Goal: Task Accomplishment & Management: Complete application form

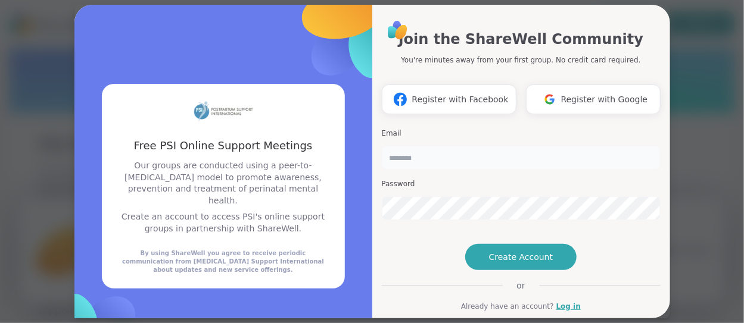
click at [465, 157] on input "email" at bounding box center [521, 158] width 279 height 24
type input "**********"
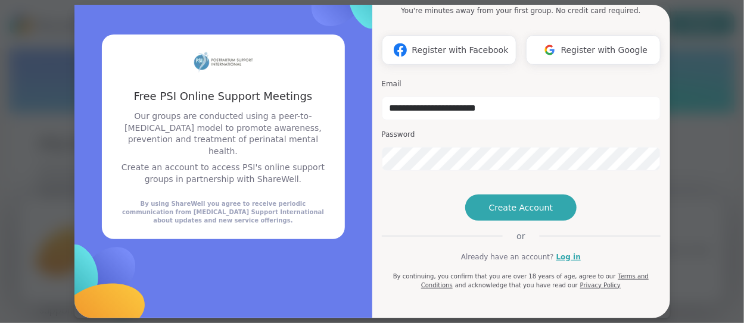
scroll to position [60, 0]
click at [512, 214] on span "Create Account" at bounding box center [521, 208] width 64 height 12
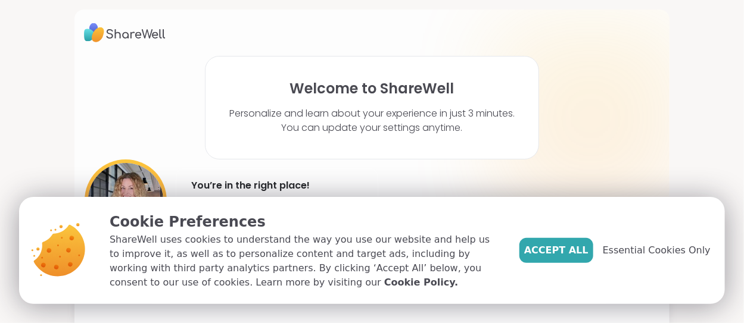
click at [671, 253] on span "Essential Cookies Only" at bounding box center [657, 251] width 108 height 14
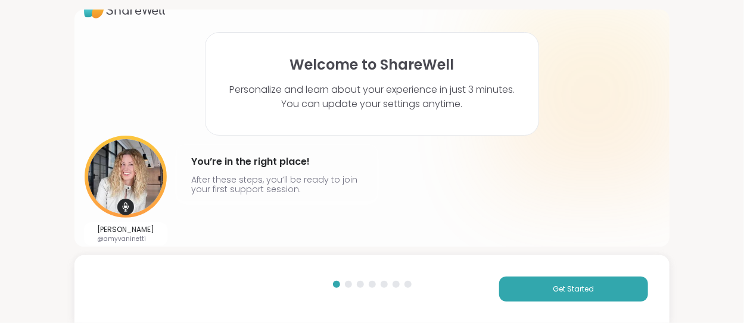
scroll to position [31, 0]
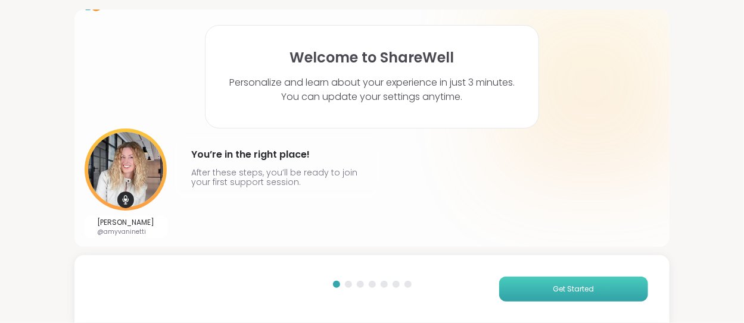
click at [553, 294] on span "Get Started" at bounding box center [573, 289] width 41 height 11
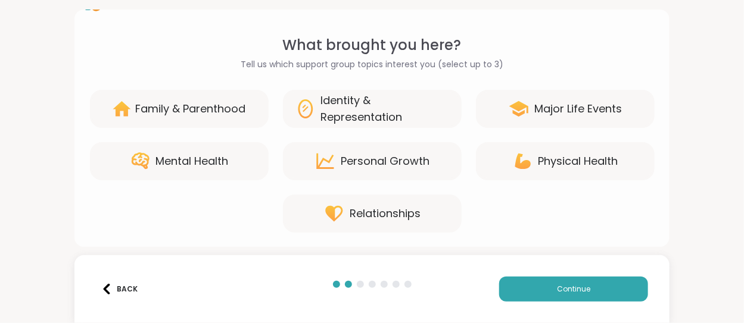
click at [237, 102] on div "Family & Parenthood" at bounding box center [191, 109] width 110 height 17
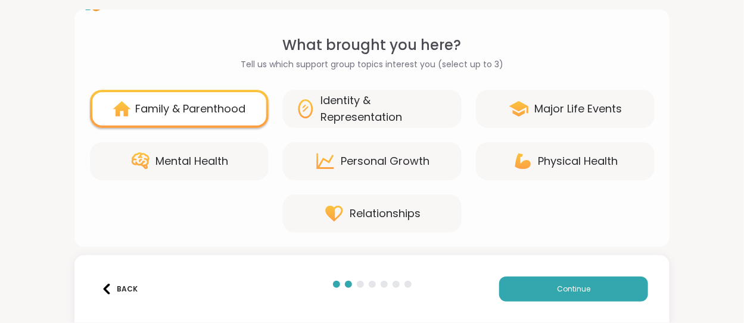
click at [205, 165] on div "Mental Health" at bounding box center [192, 161] width 73 height 17
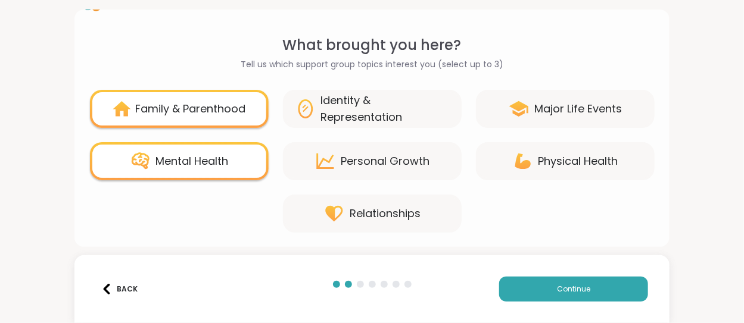
click at [342, 121] on div "Identity & Representation" at bounding box center [385, 108] width 129 height 33
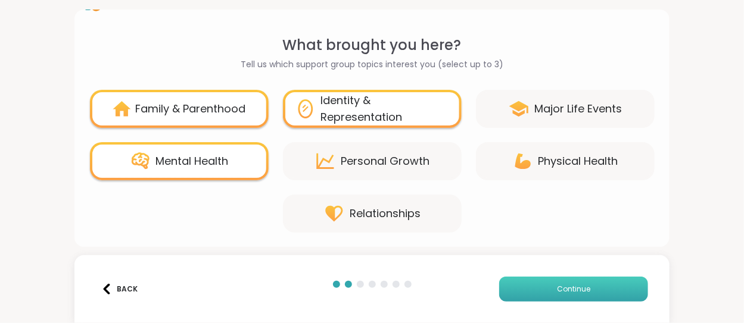
click at [542, 286] on button "Continue" at bounding box center [573, 289] width 149 height 25
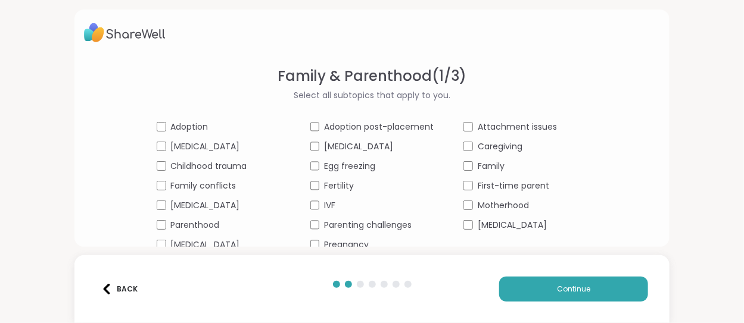
click at [457, 226] on div "Adoption Adoption post-placement Attachment issues [MEDICAL_DATA] [MEDICAL_DATA…" at bounding box center [372, 186] width 431 height 130
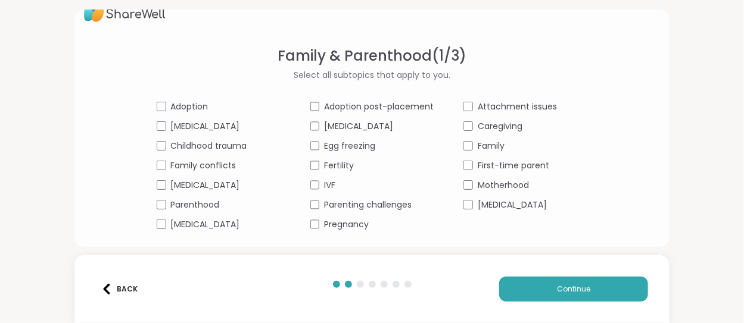
scroll to position [23, 0]
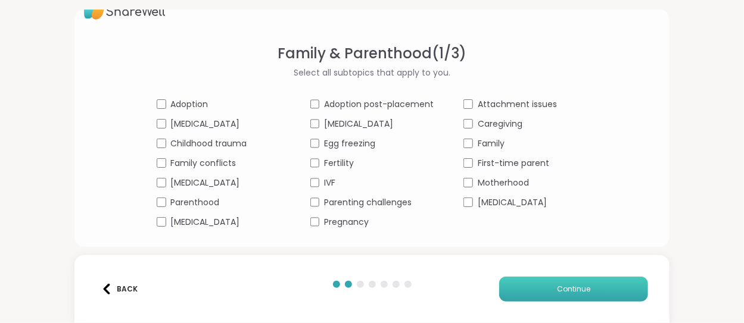
click at [536, 282] on button "Continue" at bounding box center [573, 289] width 149 height 25
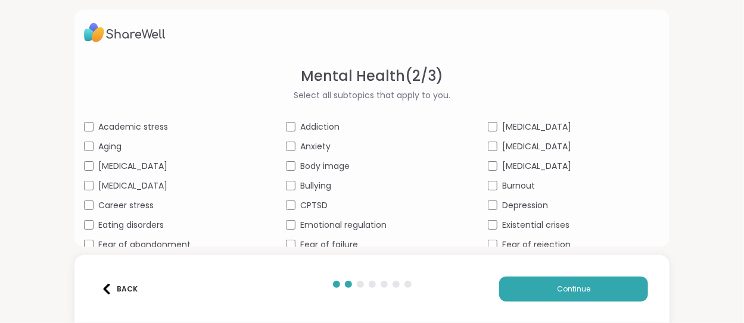
click at [88, 211] on div "Career stress" at bounding box center [170, 206] width 172 height 13
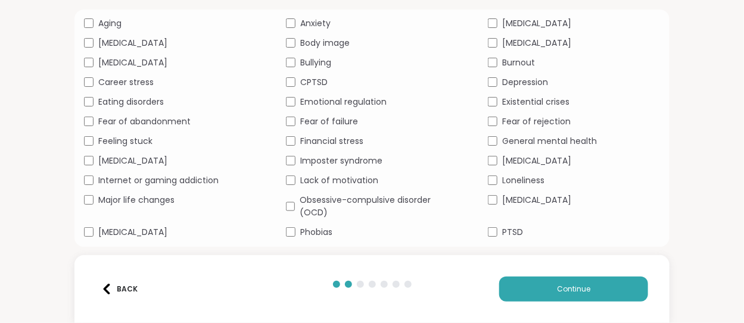
scroll to position [173, 0]
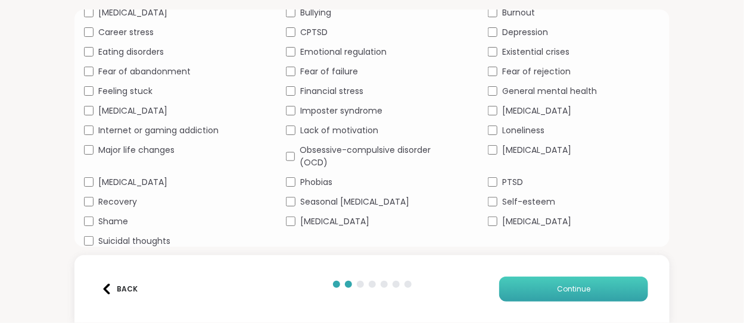
click at [537, 291] on button "Continue" at bounding box center [573, 289] width 149 height 25
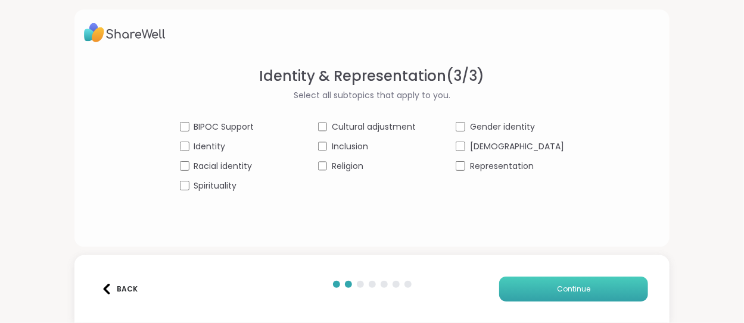
click at [615, 289] on button "Continue" at bounding box center [573, 289] width 149 height 25
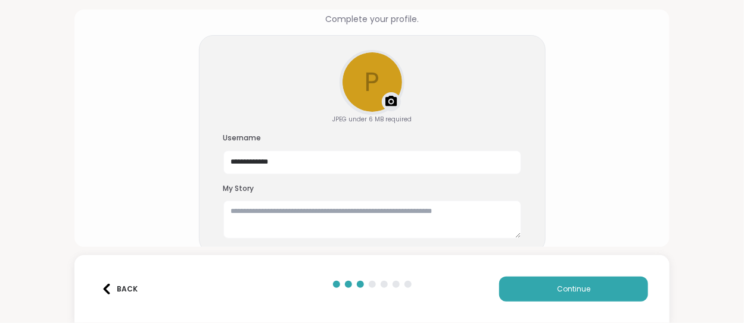
scroll to position [82, 0]
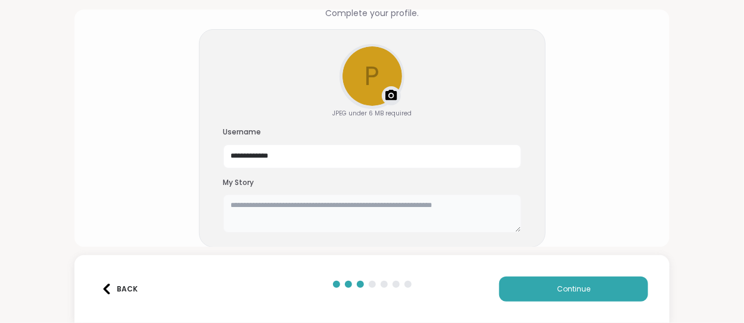
click at [308, 202] on textarea at bounding box center [372, 214] width 298 height 38
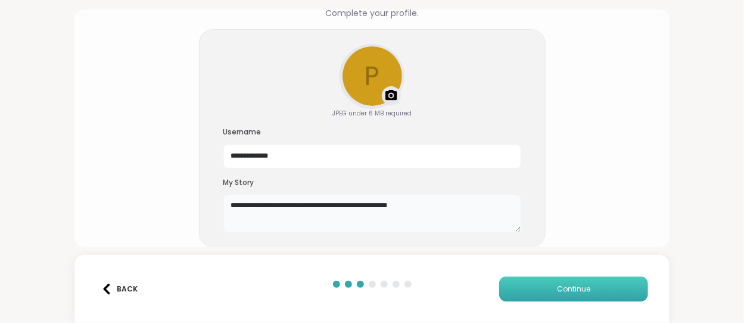
type textarea "**********"
click at [510, 283] on button "Continue" at bounding box center [573, 289] width 149 height 25
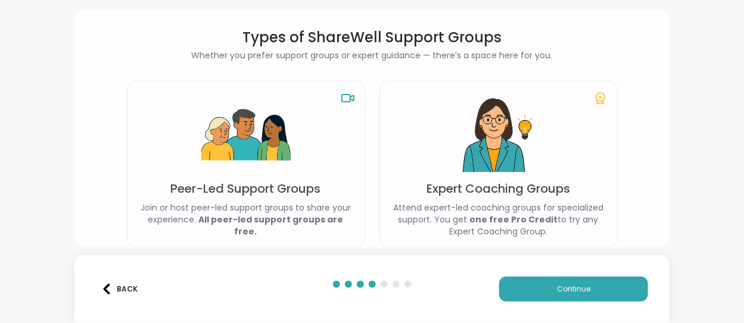
scroll to position [30, 0]
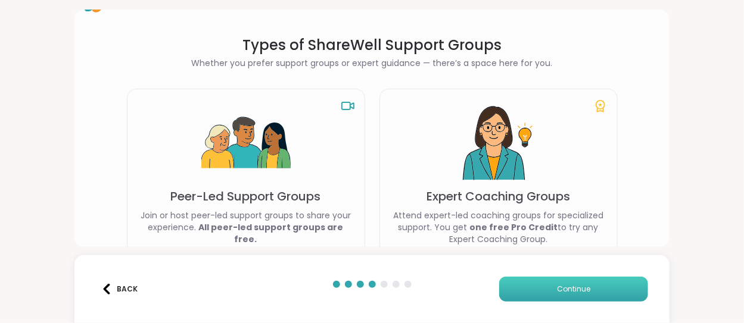
click at [518, 292] on button "Continue" at bounding box center [573, 289] width 149 height 25
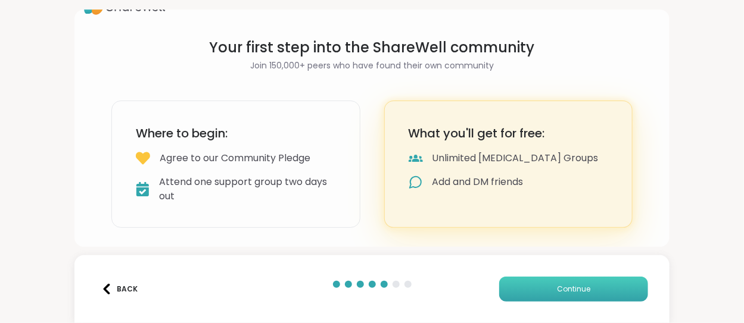
scroll to position [26, 0]
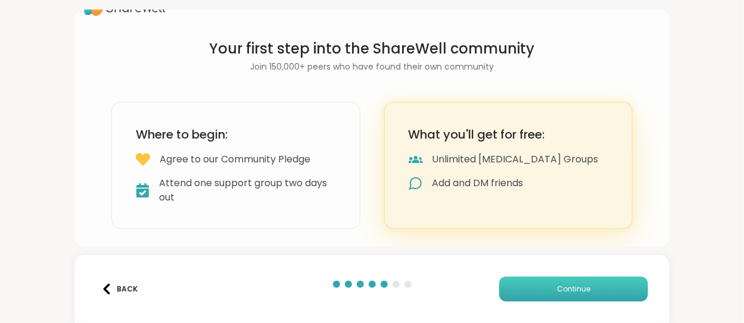
click at [536, 282] on button "Continue" at bounding box center [573, 289] width 149 height 25
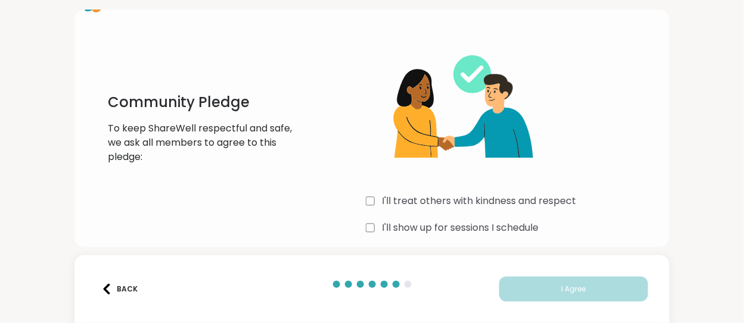
click at [373, 205] on div "I'll treat others with kindness and respect" at bounding box center [513, 201] width 294 height 14
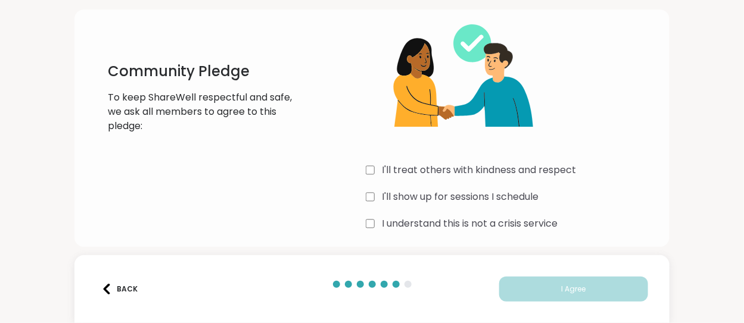
scroll to position [66, 0]
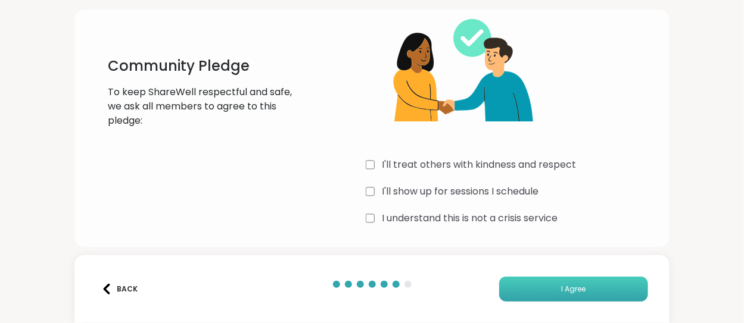
click at [578, 279] on button "I Agree" at bounding box center [573, 289] width 149 height 25
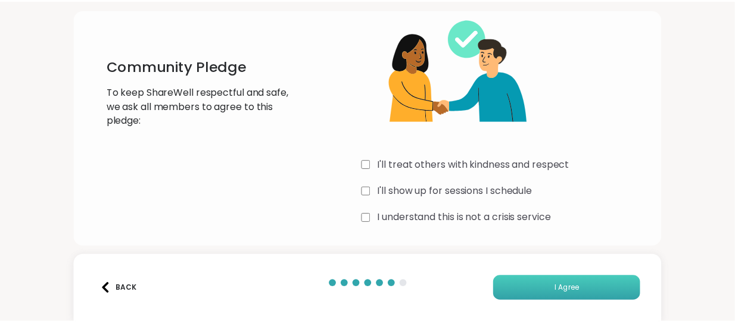
scroll to position [60, 0]
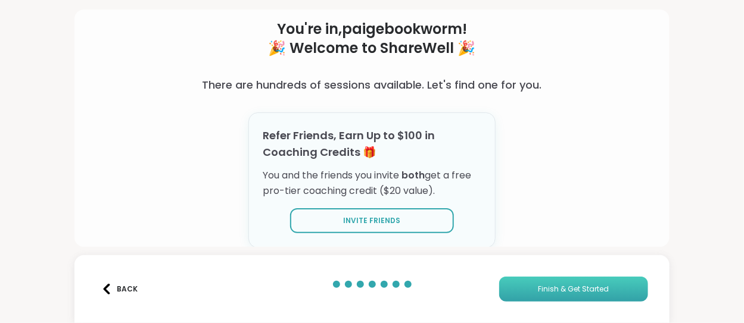
click at [590, 289] on span "Finish & Get Started" at bounding box center [573, 289] width 71 height 11
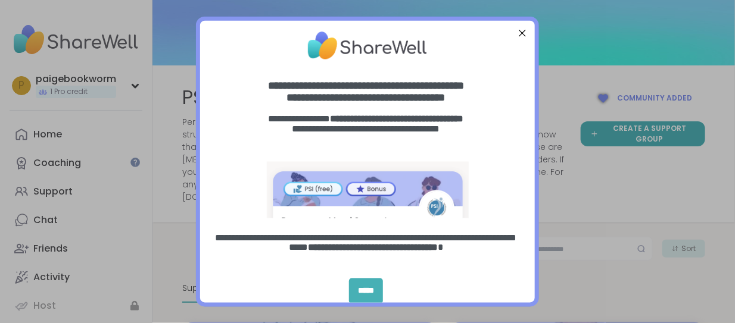
click at [369, 296] on div "*****" at bounding box center [366, 292] width 34 height 26
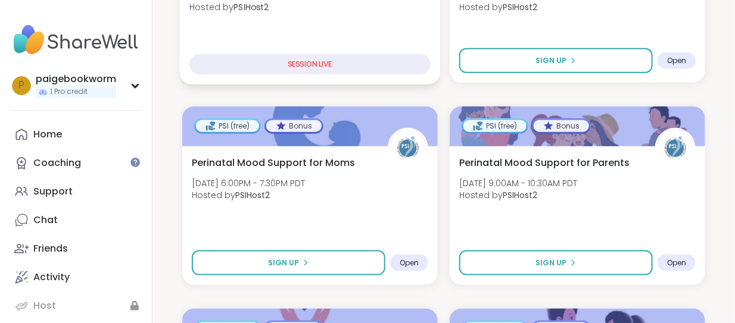
scroll to position [416, 0]
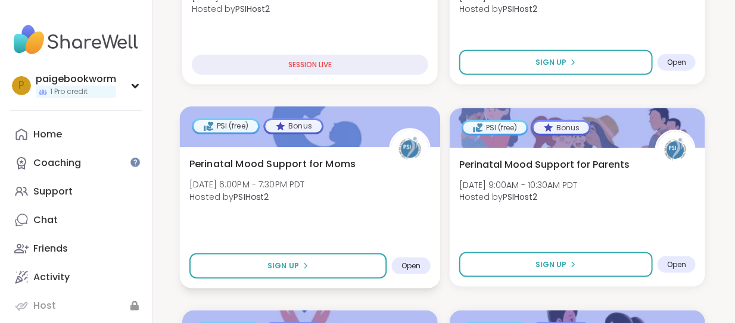
click at [417, 261] on span "Open" at bounding box center [411, 266] width 20 height 10
